Goal: Information Seeking & Learning: Find specific fact

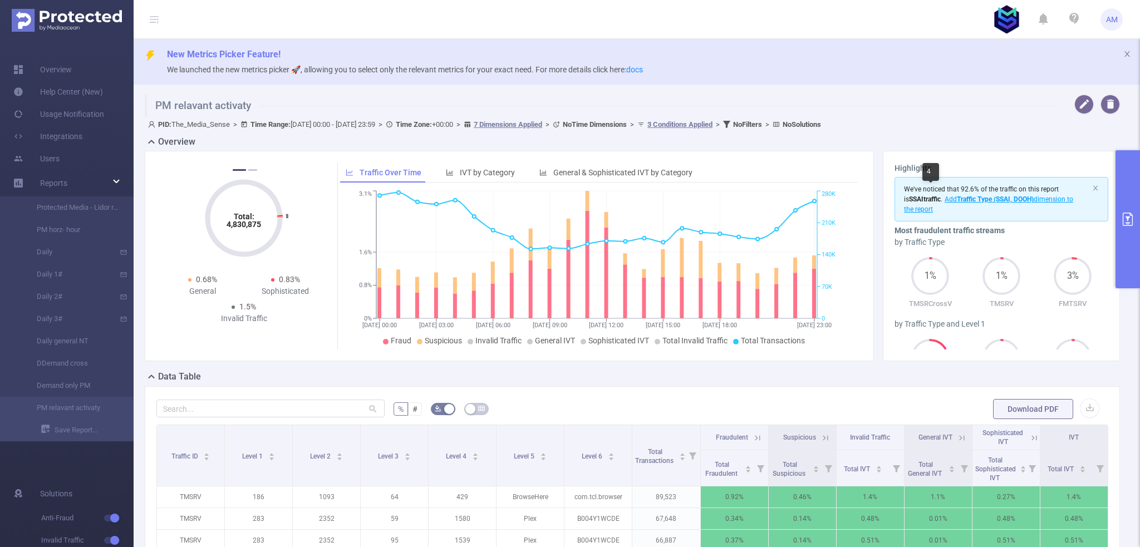
scroll to position [319, 0]
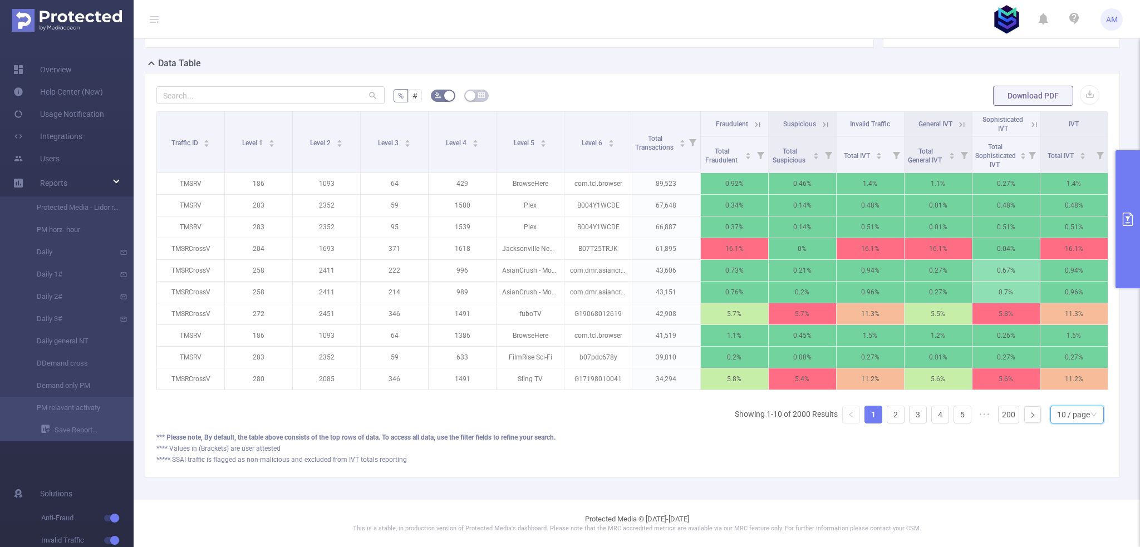
click at [1058, 421] on div "10 / page" at bounding box center [1073, 414] width 33 height 17
click at [1053, 393] on li "50 / page" at bounding box center [1069, 402] width 53 height 18
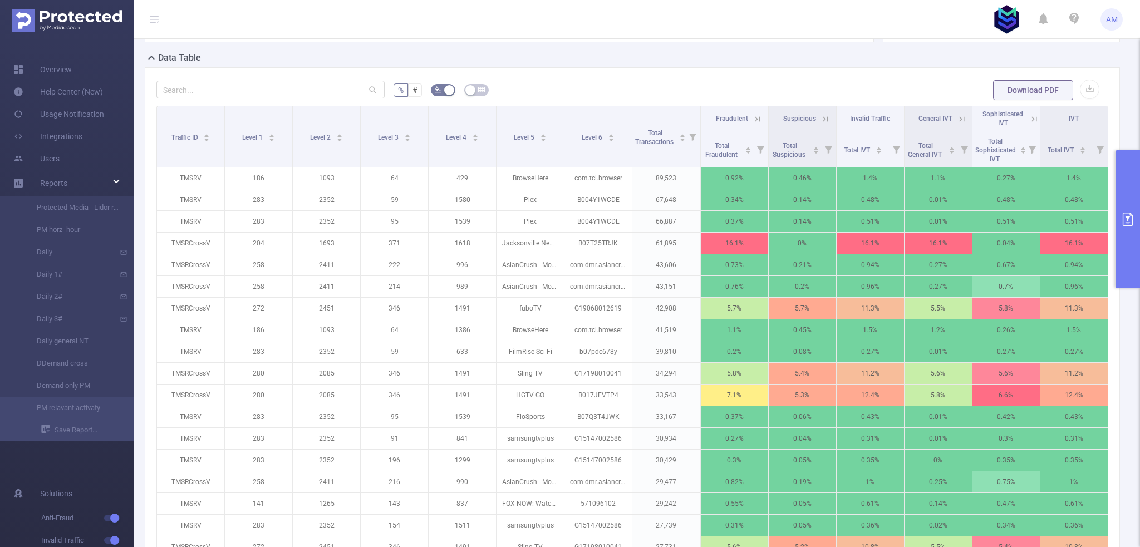
click at [704, 147] on span "Total Fraudulent" at bounding box center [722, 149] width 37 height 20
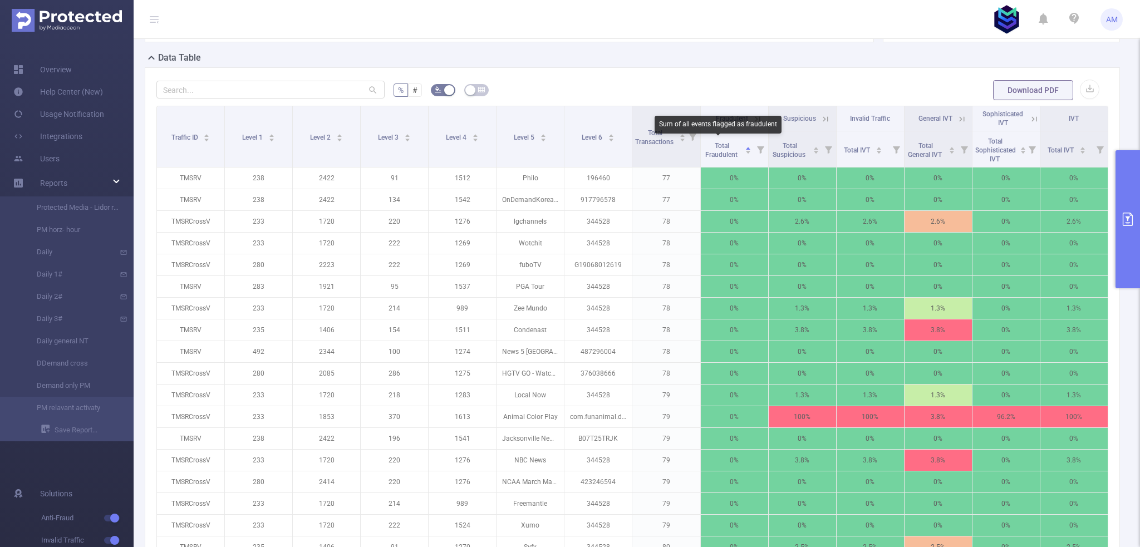
click at [717, 148] on span "Total Fraudulent" at bounding box center [722, 150] width 34 height 17
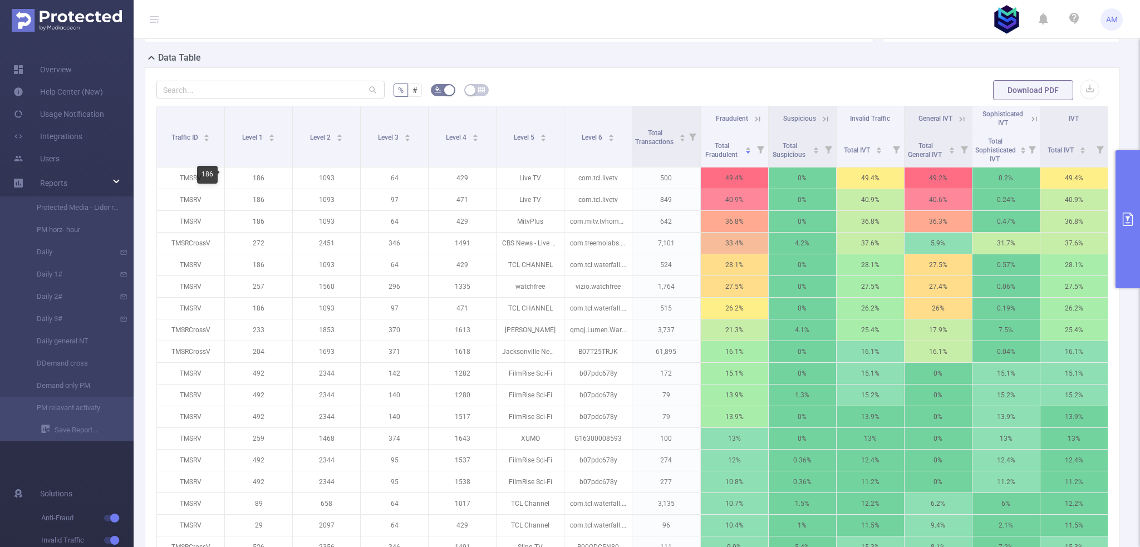
click at [256, 179] on p "186" at bounding box center [258, 178] width 67 height 21
click at [256, 175] on p "186" at bounding box center [258, 178] width 67 height 21
click at [258, 242] on p "272" at bounding box center [258, 243] width 67 height 21
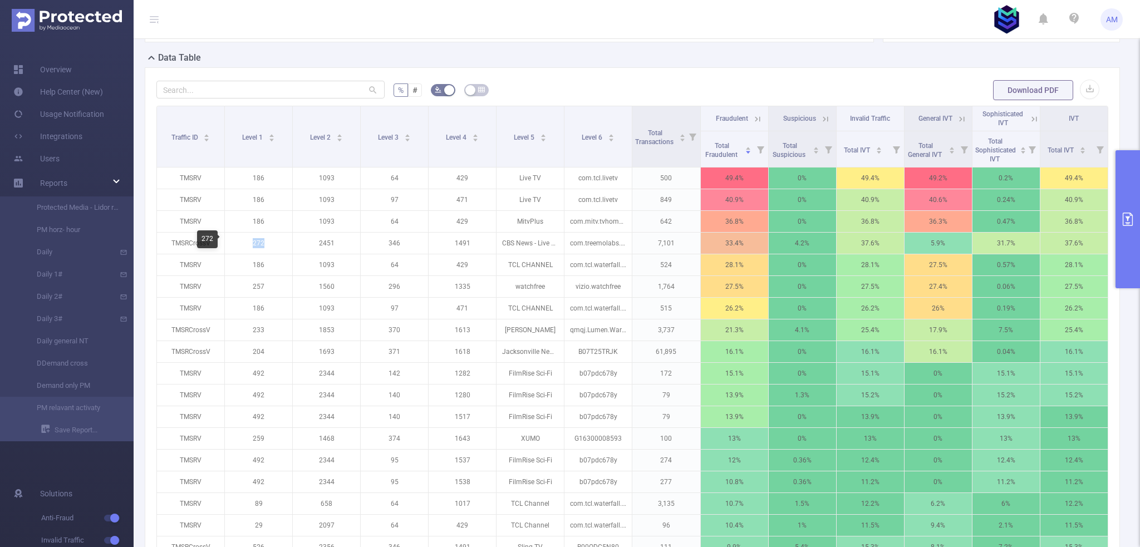
click at [258, 242] on p "272" at bounding box center [258, 243] width 67 height 21
copy p "272"
click at [755, 120] on icon at bounding box center [757, 118] width 5 height 5
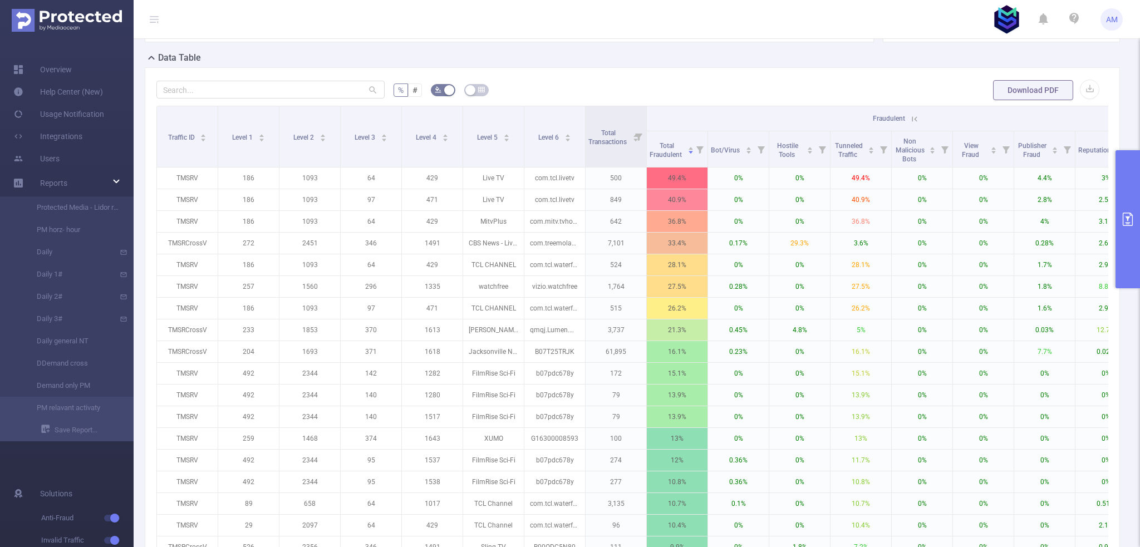
click at [914, 118] on icon at bounding box center [915, 119] width 10 height 10
